Goal: Information Seeking & Learning: Learn about a topic

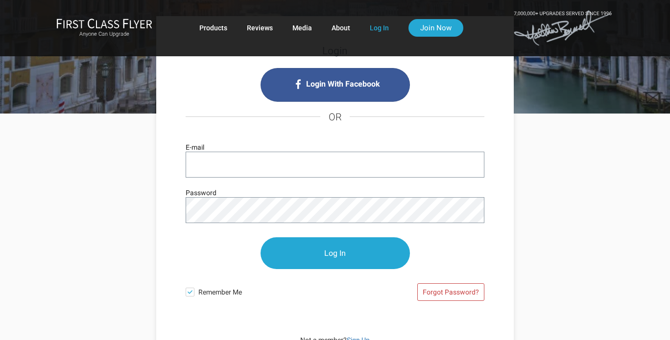
scroll to position [98, 0]
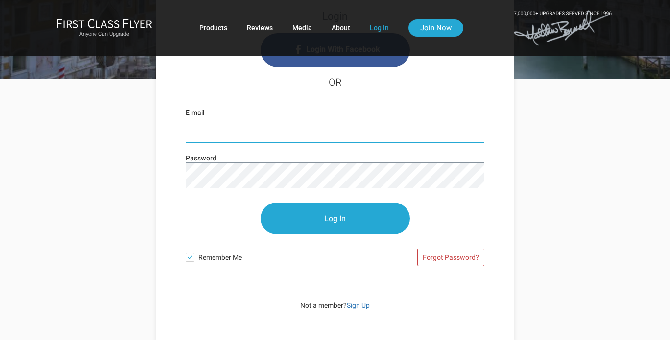
type input "[EMAIL_ADDRESS][DOMAIN_NAME]"
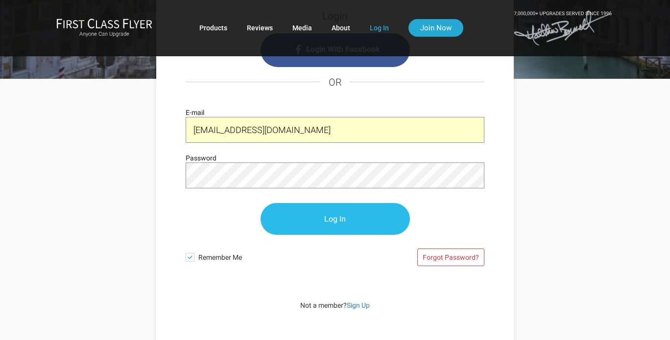
click at [356, 225] on input "Log In" at bounding box center [334, 219] width 149 height 32
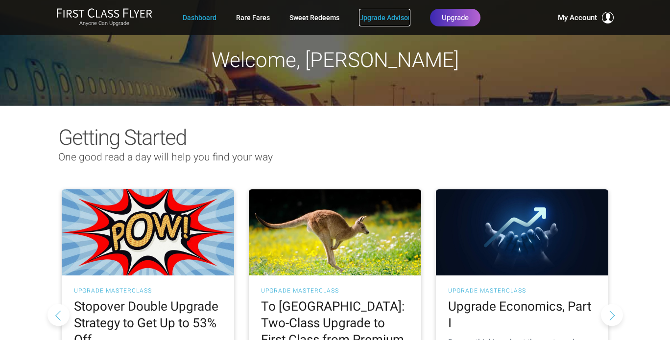
click at [380, 17] on link "Upgrade Advisor" at bounding box center [384, 18] width 51 height 18
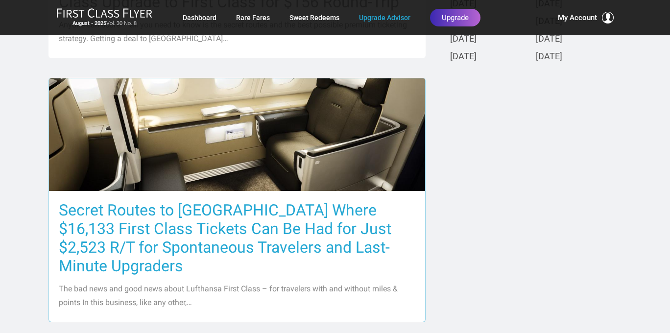
scroll to position [441, 0]
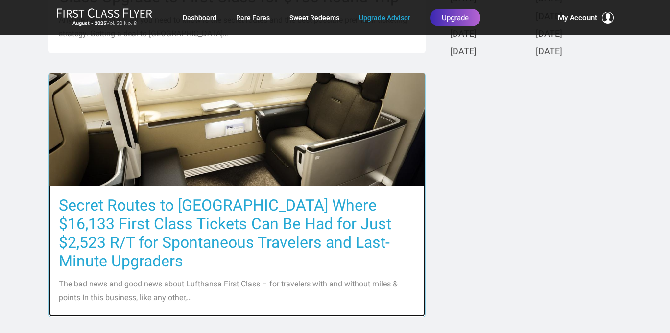
click at [120, 207] on h3 "Secret Routes to Europe Where $16,133 First Class Tickets Can Be Had for Just $…" at bounding box center [237, 233] width 356 height 74
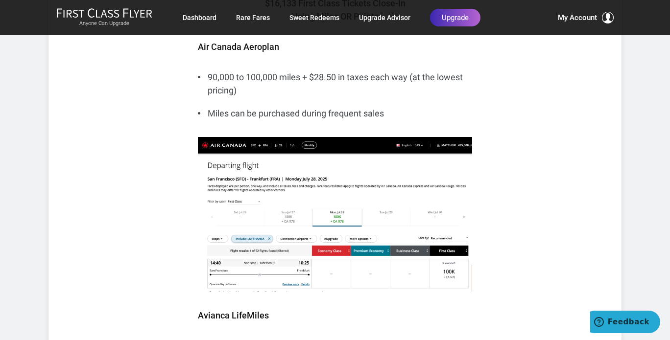
scroll to position [1126, 0]
